Goal: Find specific page/section: Find specific page/section

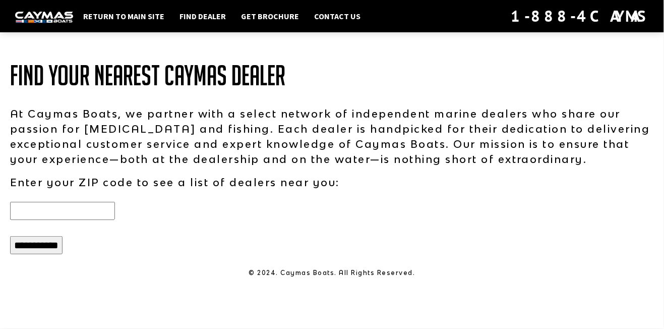
click at [95, 211] on input "text" at bounding box center [62, 211] width 105 height 18
type input "*****"
click at [39, 243] on input "**********" at bounding box center [36, 245] width 52 height 18
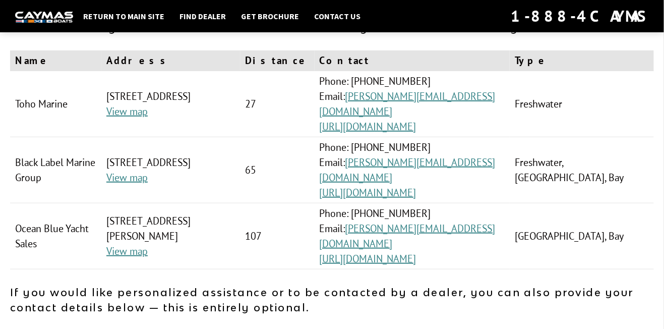
scroll to position [87, 0]
